Goal: Find specific page/section: Find specific page/section

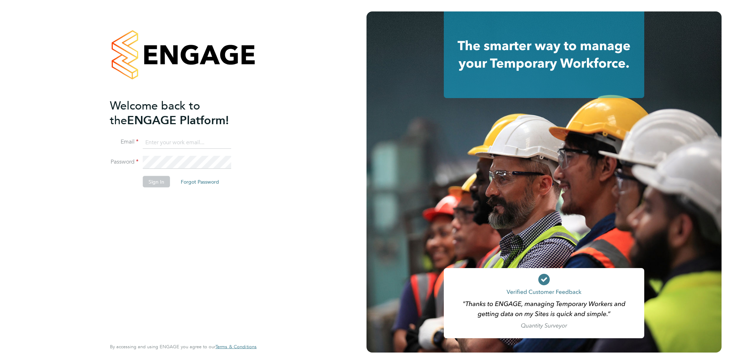
type input "amelia.tuffen@randstadcpe.com"
click at [161, 184] on button "Sign In" at bounding box center [156, 181] width 27 height 11
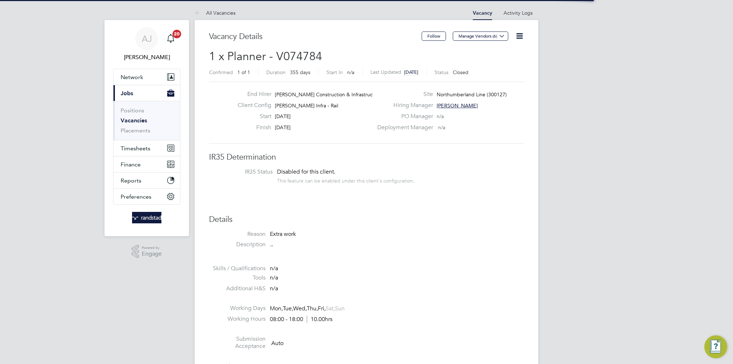
scroll to position [21, 50]
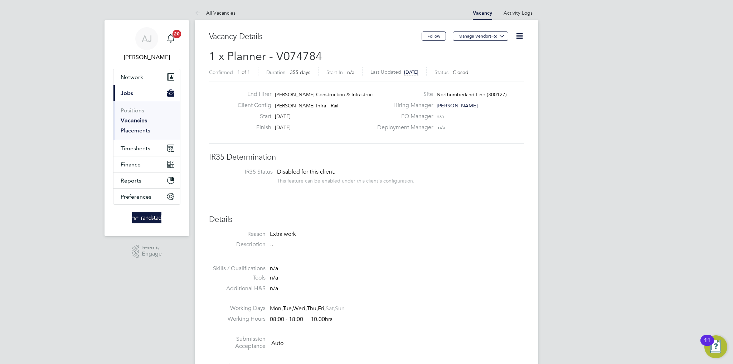
click at [134, 129] on link "Placements" at bounding box center [136, 130] width 30 height 7
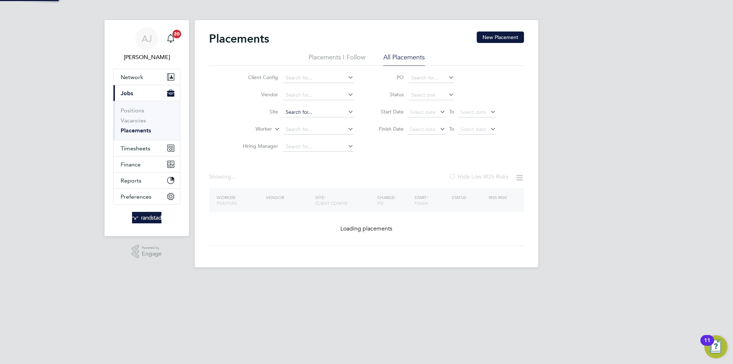
click at [296, 111] on input at bounding box center [318, 112] width 71 height 10
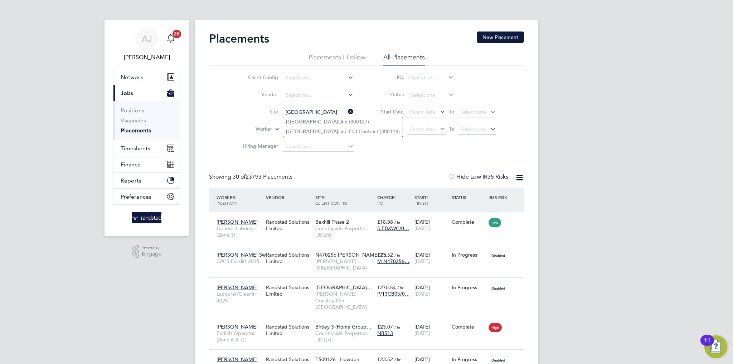
type input "Northumberland Line (300127)"
